Goal: Information Seeking & Learning: Learn about a topic

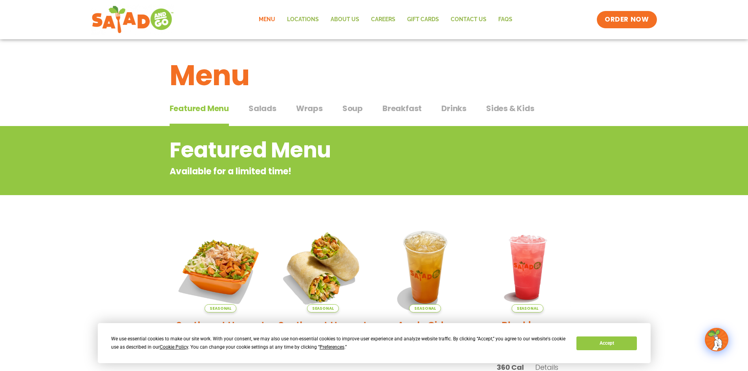
click at [316, 113] on span "Wraps" at bounding box center [309, 108] width 27 height 12
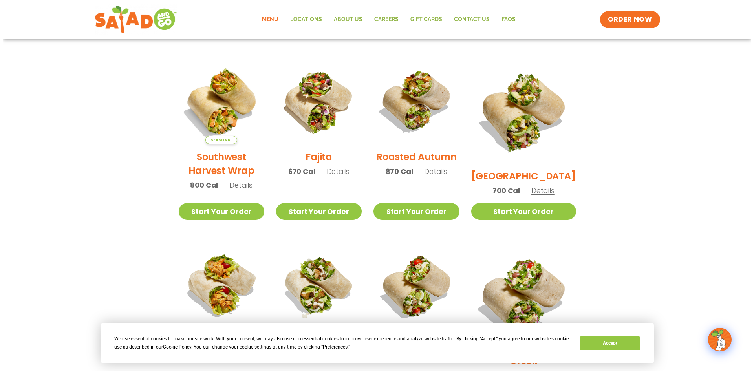
scroll to position [79, 0]
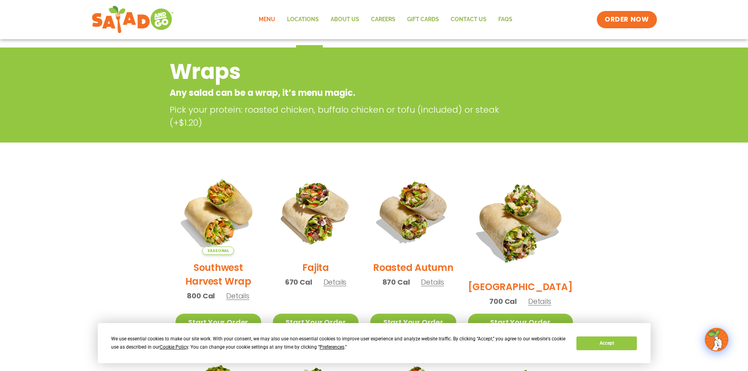
click at [547, 296] on span "Details" at bounding box center [539, 301] width 23 height 10
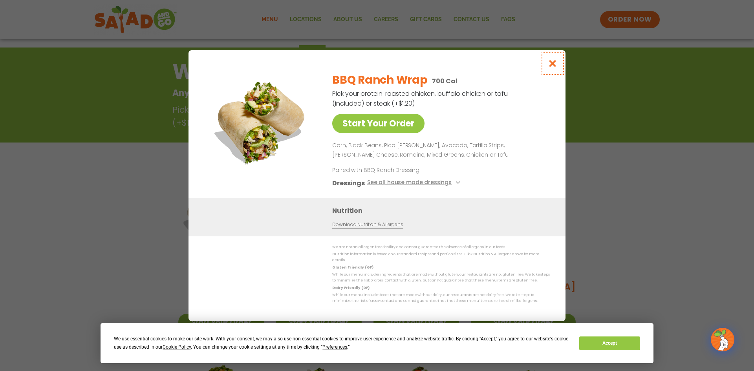
click at [542, 70] on button "Close modal" at bounding box center [553, 63] width 26 height 26
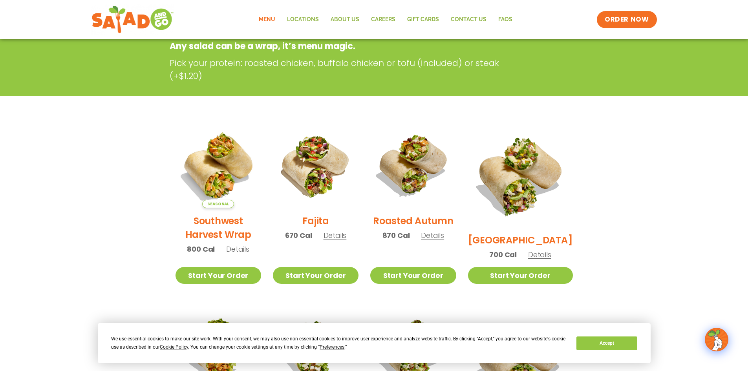
scroll to position [126, 0]
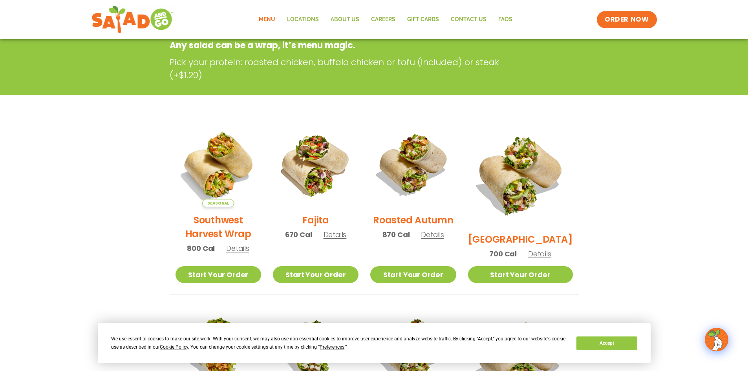
click at [552, 63] on div "Wraps Any salad can be a wrap, it’s menu magic. Pick your protein: roasted chic…" at bounding box center [374, 44] width 428 height 73
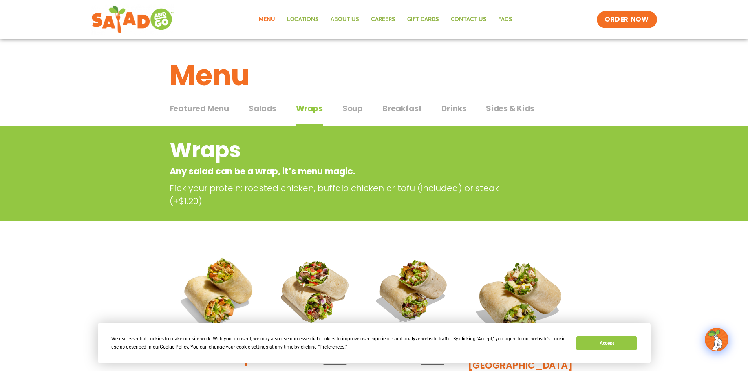
click at [268, 108] on span "Salads" at bounding box center [263, 108] width 28 height 12
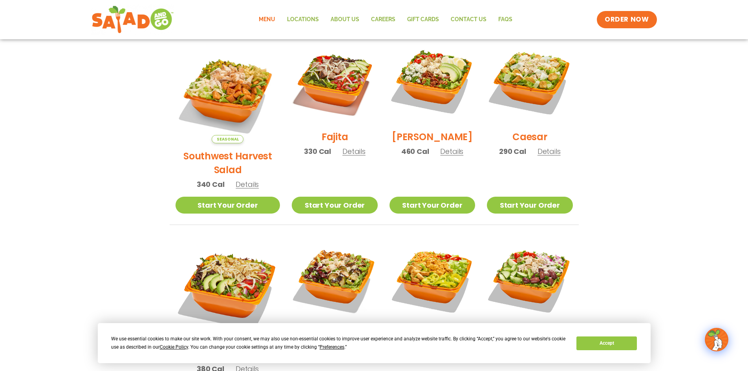
scroll to position [236, 0]
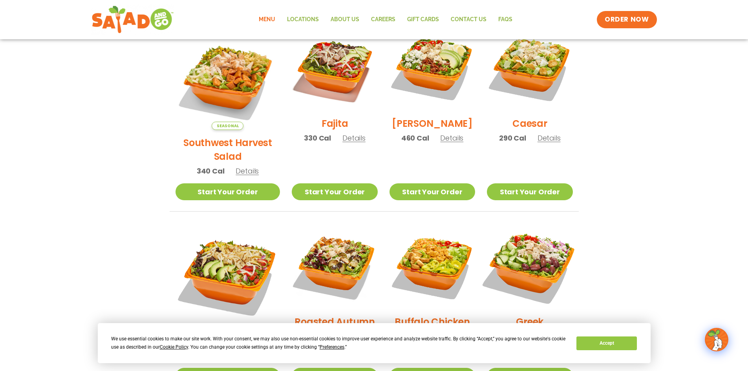
click at [514, 252] on img at bounding box center [529, 266] width 101 height 101
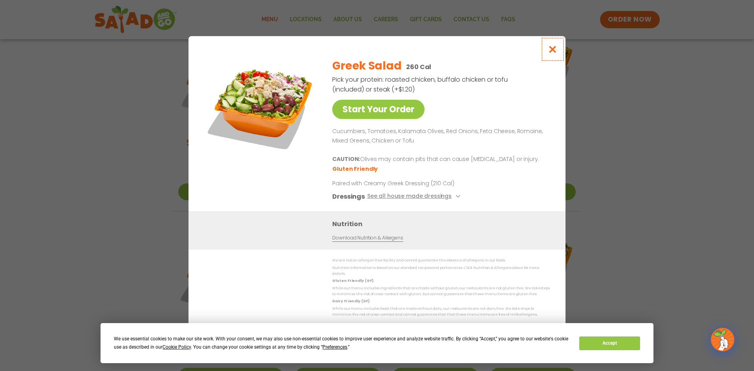
click at [556, 46] on button "Close modal" at bounding box center [553, 49] width 26 height 26
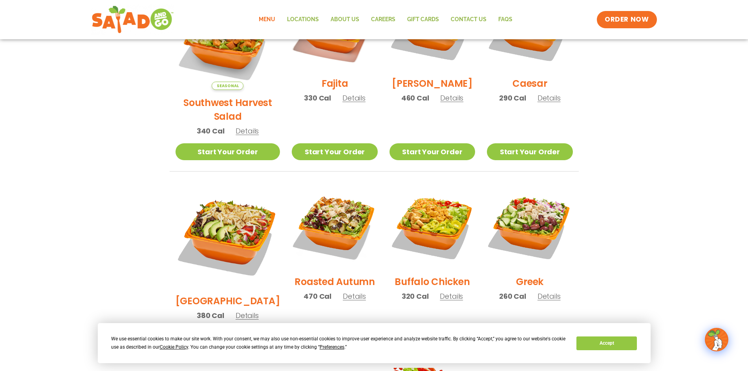
scroll to position [314, 0]
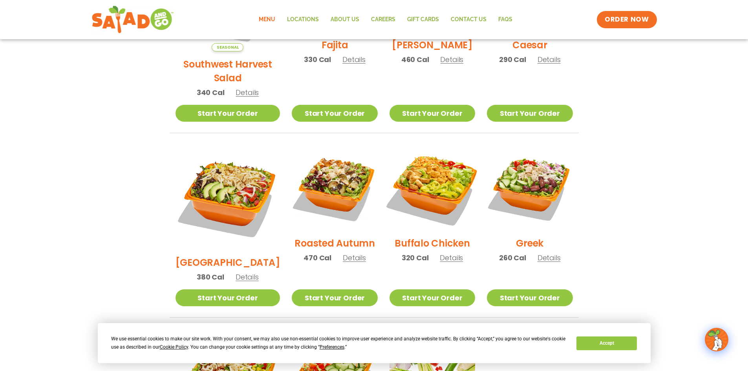
click at [413, 165] on img at bounding box center [432, 187] width 101 height 101
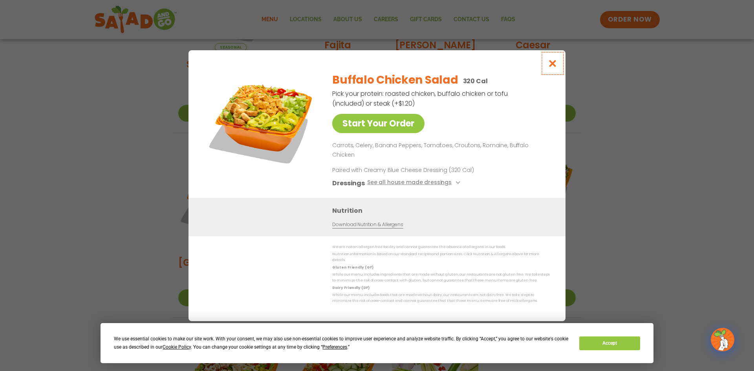
click at [556, 68] on icon "Close modal" at bounding box center [553, 63] width 10 height 8
